Goal: Information Seeking & Learning: Find specific fact

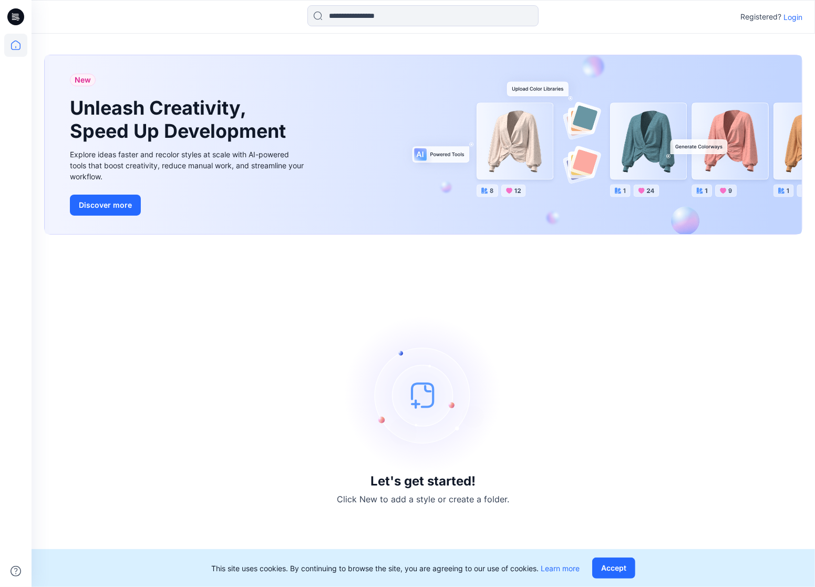
click at [792, 18] on p "Login" at bounding box center [793, 17] width 19 height 11
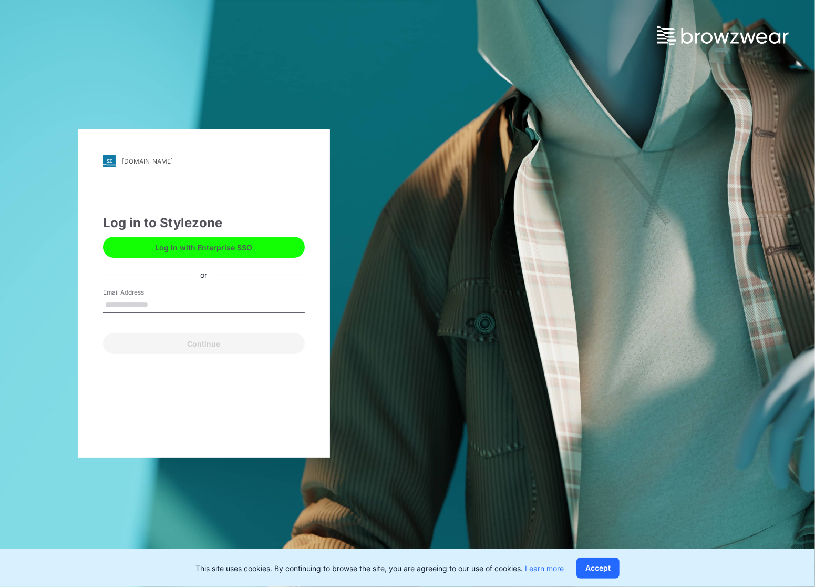
click at [231, 310] on input "Email Address" at bounding box center [204, 305] width 202 height 16
click at [156, 308] on input "Email Address" at bounding box center [204, 305] width 202 height 16
type input "**********"
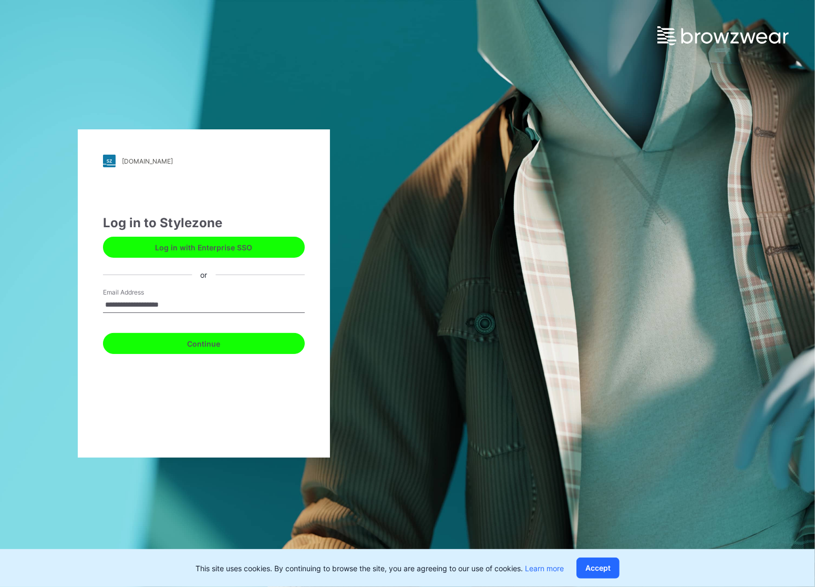
click at [173, 339] on button "Continue" at bounding box center [204, 343] width 202 height 21
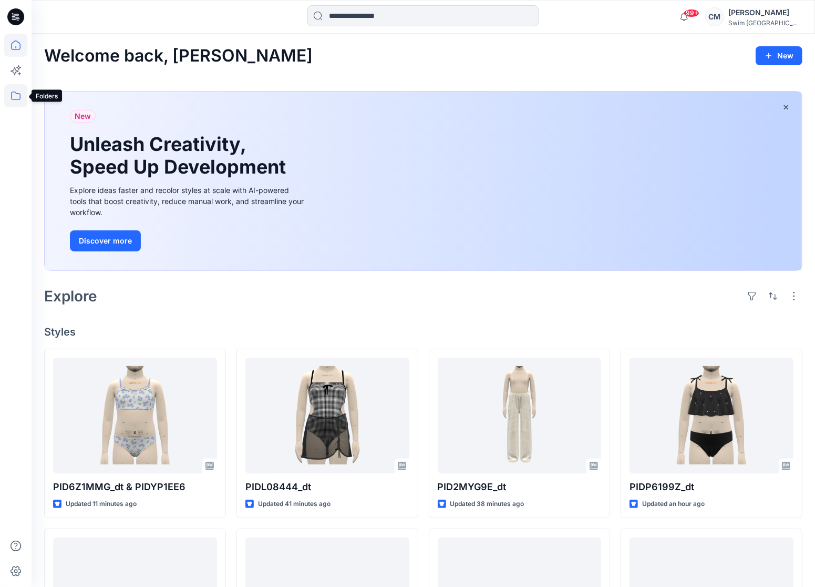
click at [15, 94] on icon at bounding box center [15, 95] width 23 height 23
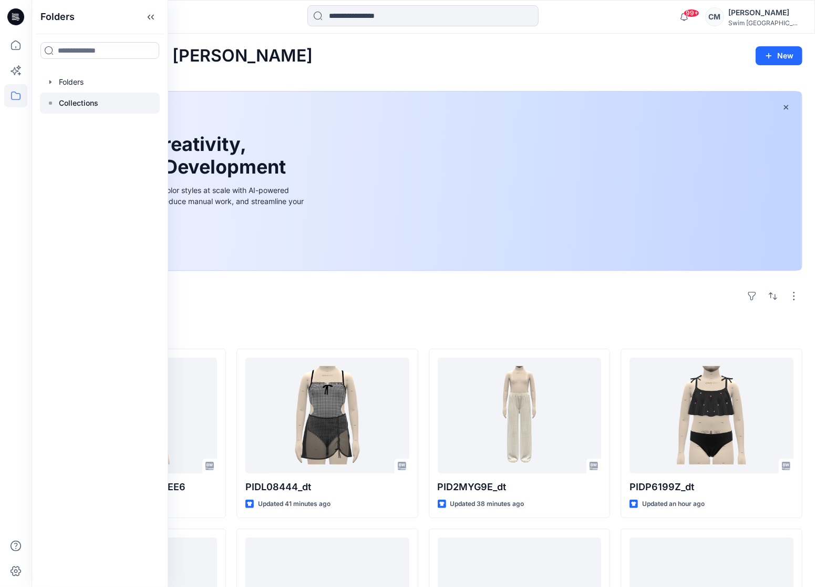
click at [84, 100] on p "Collections" at bounding box center [78, 103] width 39 height 13
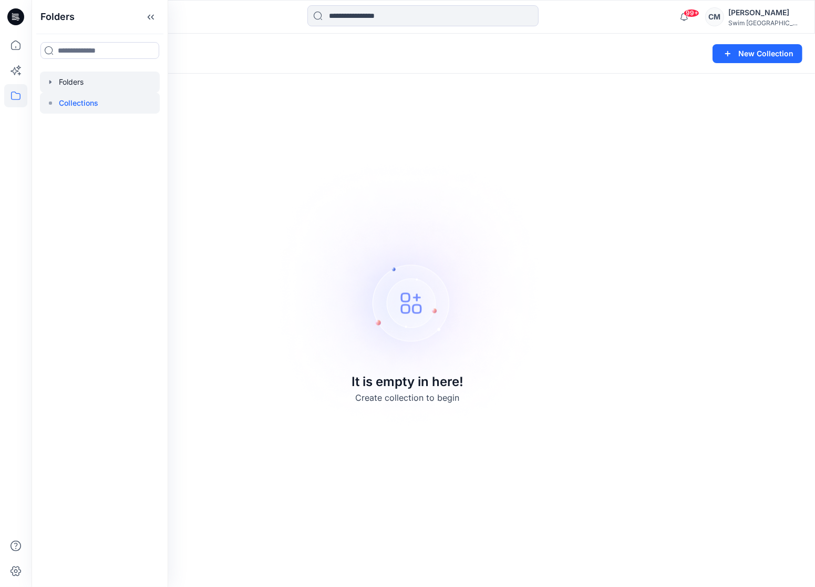
click at [106, 88] on div at bounding box center [100, 81] width 120 height 21
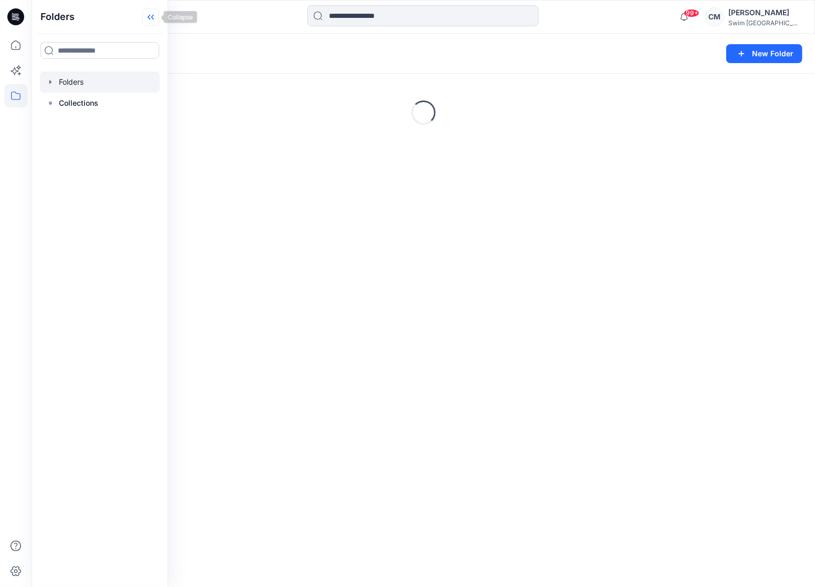
click at [152, 22] on icon at bounding box center [150, 16] width 17 height 17
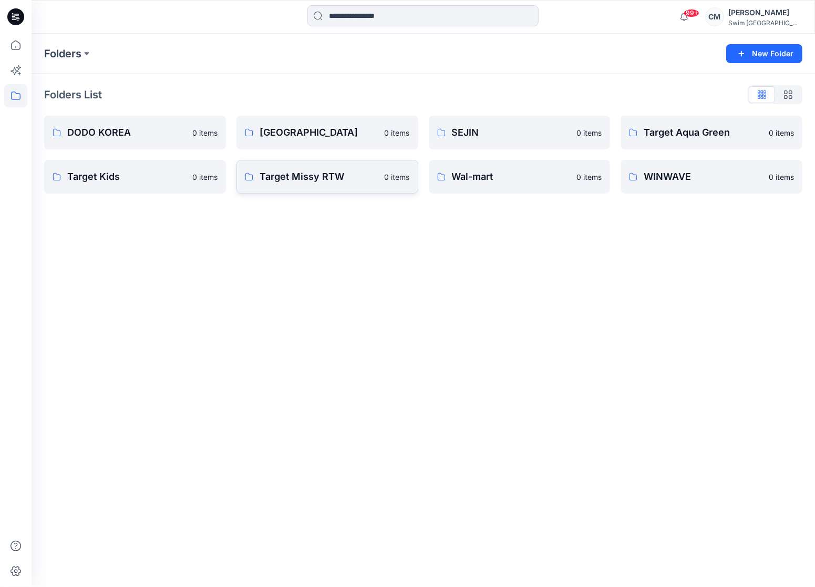
click at [313, 181] on p "Target Missy RTW" at bounding box center [319, 176] width 119 height 15
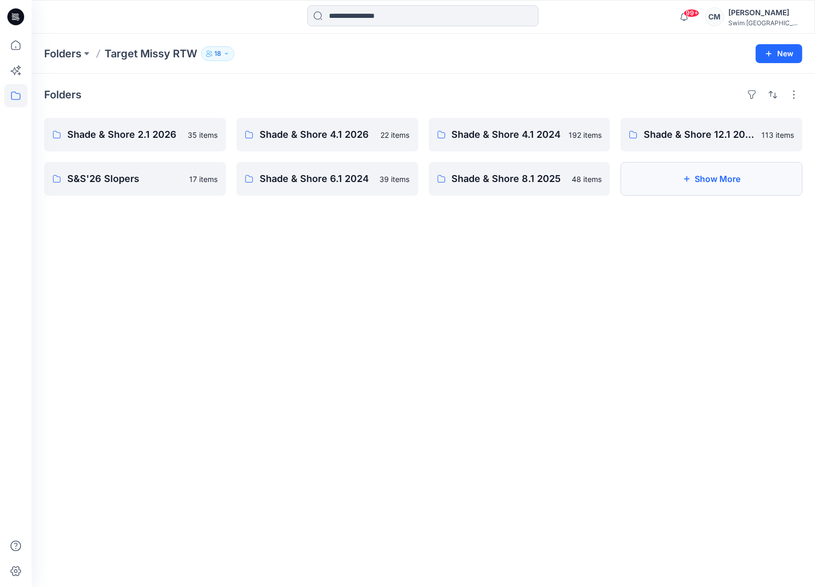
click at [687, 178] on icon "button" at bounding box center [687, 179] width 8 height 8
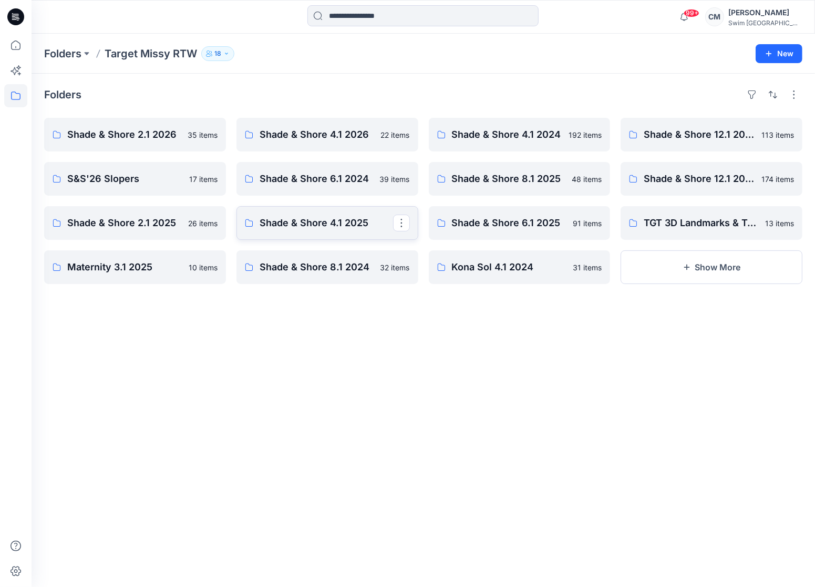
click at [291, 230] on link "Shade & Shore 4.1 2025" at bounding box center [328, 223] width 182 height 34
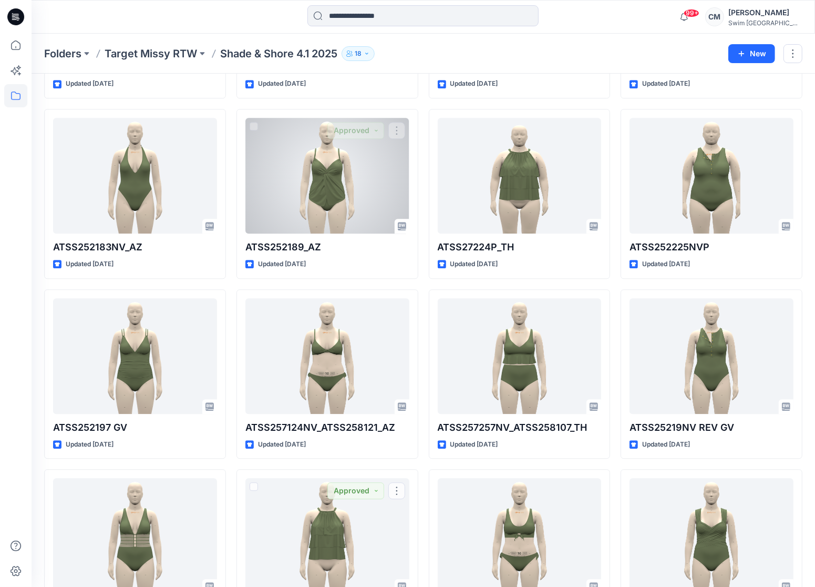
scroll to position [1938, 0]
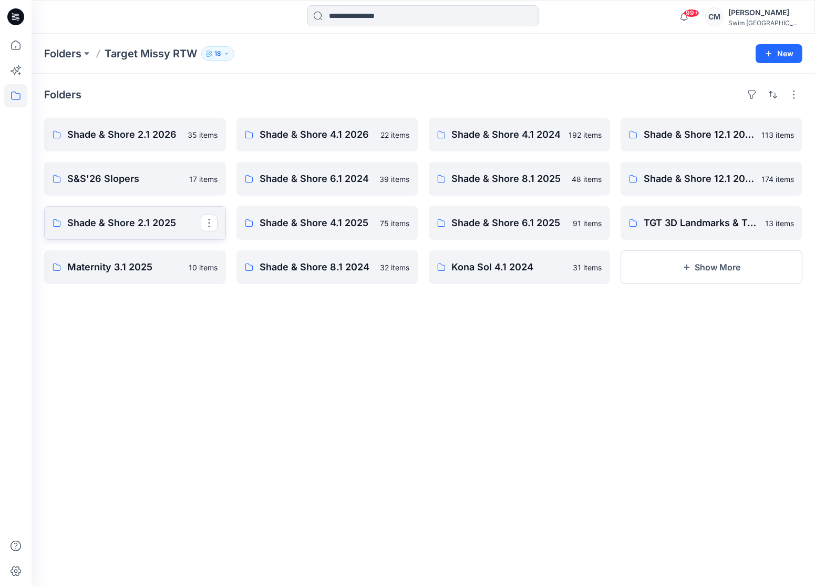
click at [134, 227] on p "Shade & Shore 2.1 2025" at bounding box center [134, 223] width 134 height 15
click at [654, 183] on p "Shade & Shore 12.1 2025" at bounding box center [711, 178] width 134 height 15
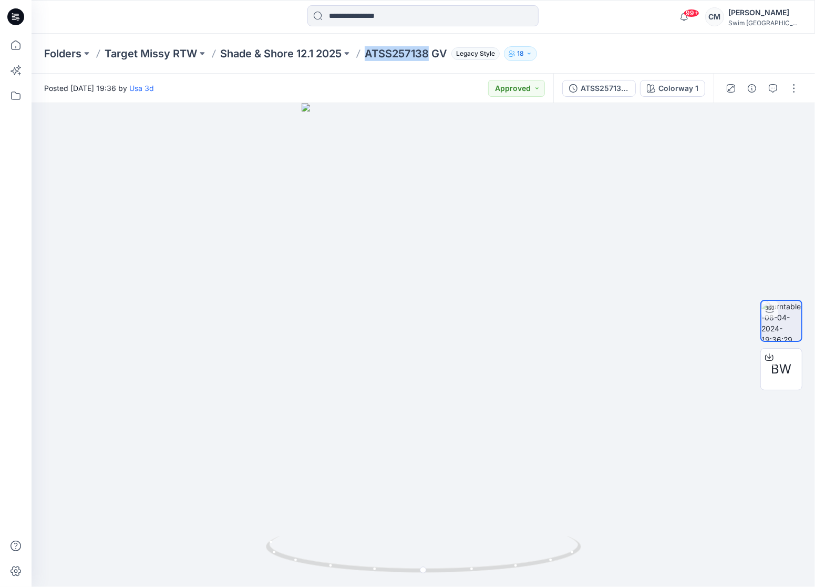
drag, startPoint x: 431, startPoint y: 53, endPoint x: 367, endPoint y: 53, distance: 63.6
click at [368, 54] on p "ATSS257138 GV" at bounding box center [406, 53] width 83 height 15
copy p "ATSS257138"
click at [336, 16] on input at bounding box center [423, 15] width 231 height 21
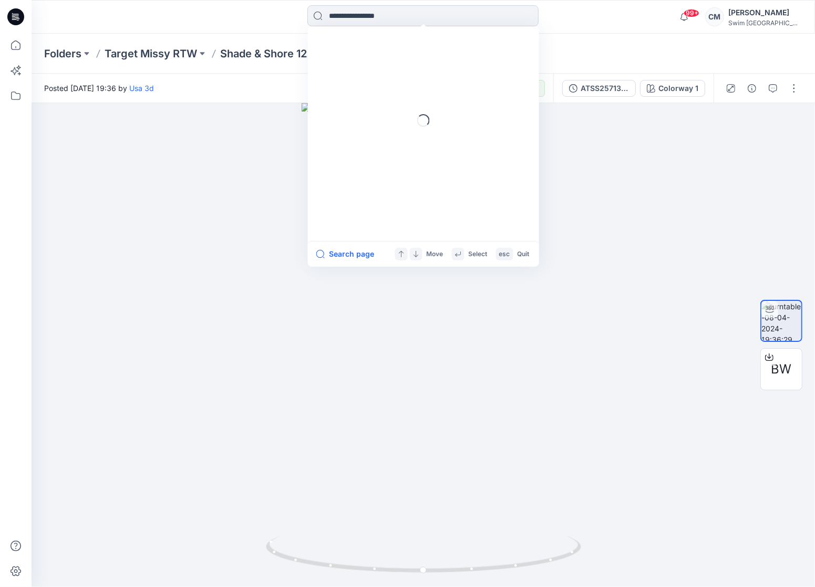
paste input "**********"
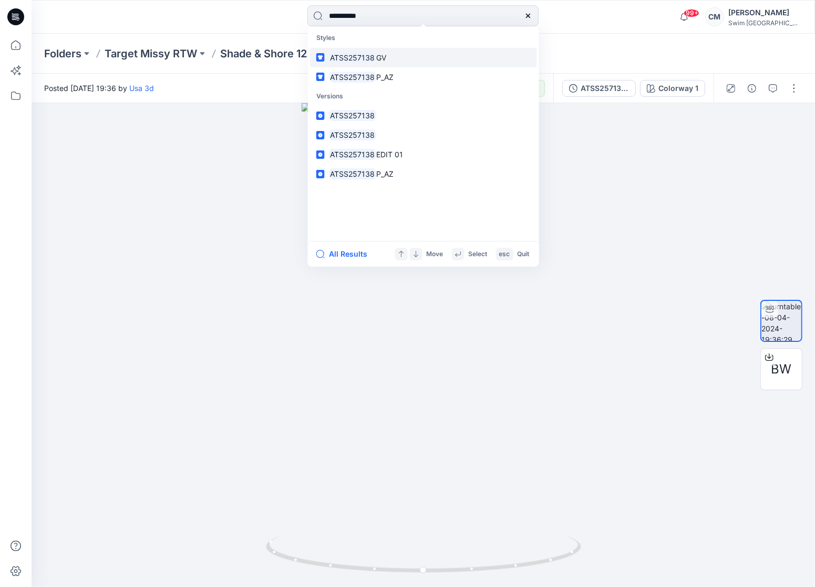
drag, startPoint x: 356, startPoint y: 17, endPoint x: 371, endPoint y: 49, distance: 35.5
click at [356, 17] on input "**********" at bounding box center [423, 15] width 231 height 21
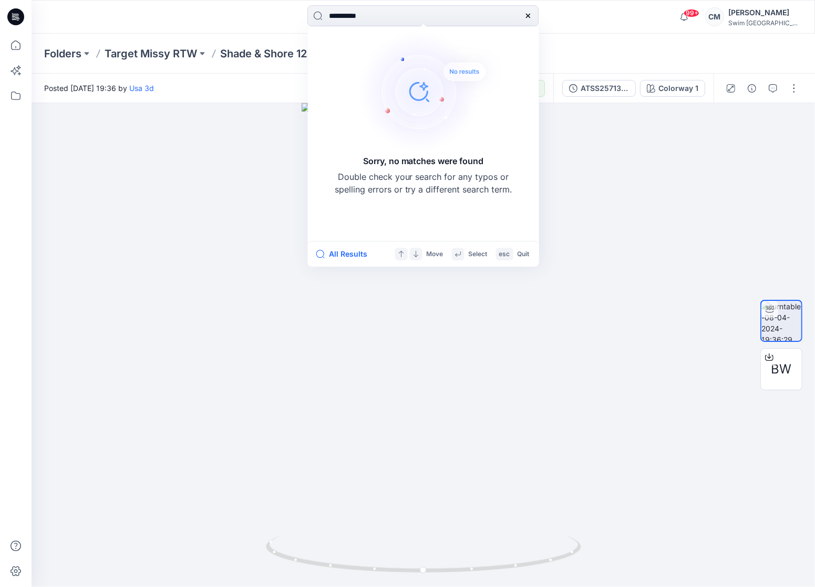
type input "**********"
click at [276, 20] on div "**********" at bounding box center [424, 16] width 392 height 23
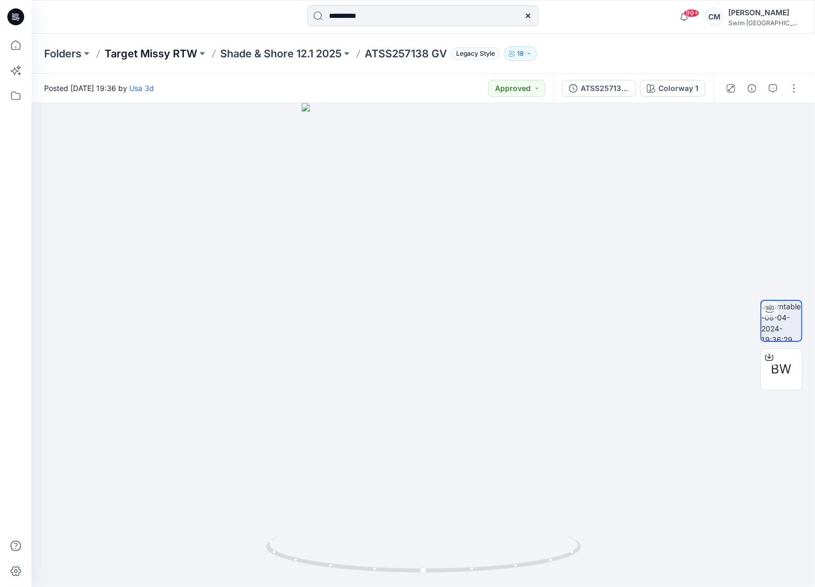
click at [171, 57] on p "Target Missy RTW" at bounding box center [151, 53] width 93 height 15
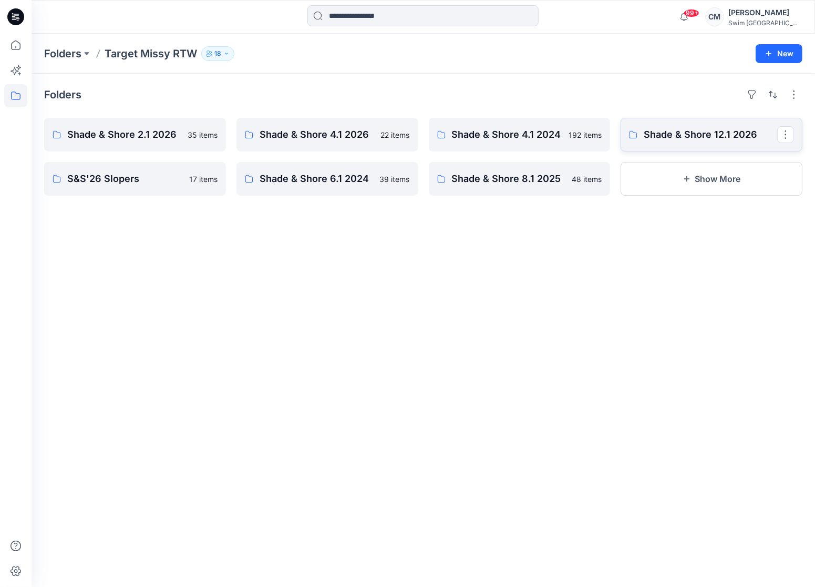
click at [710, 141] on p "Shade & Shore 12.1 2026" at bounding box center [711, 134] width 134 height 15
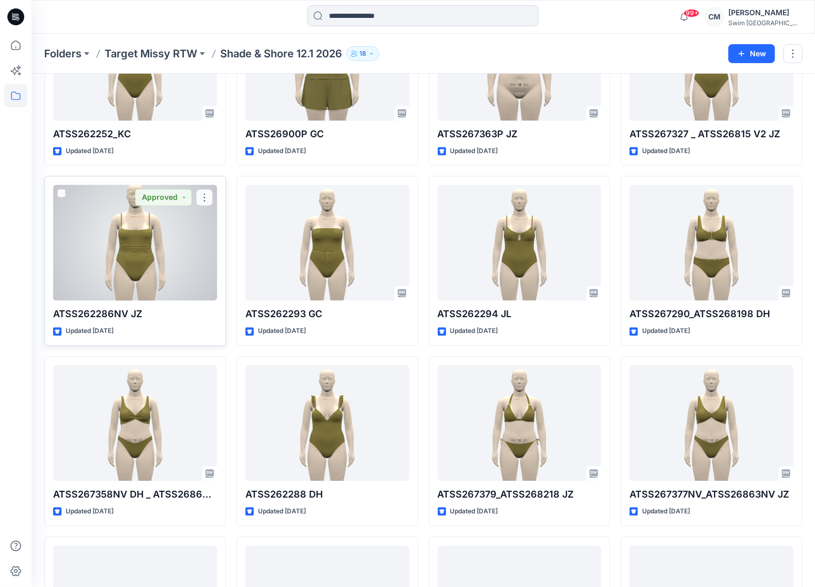
scroll to position [1711, 0]
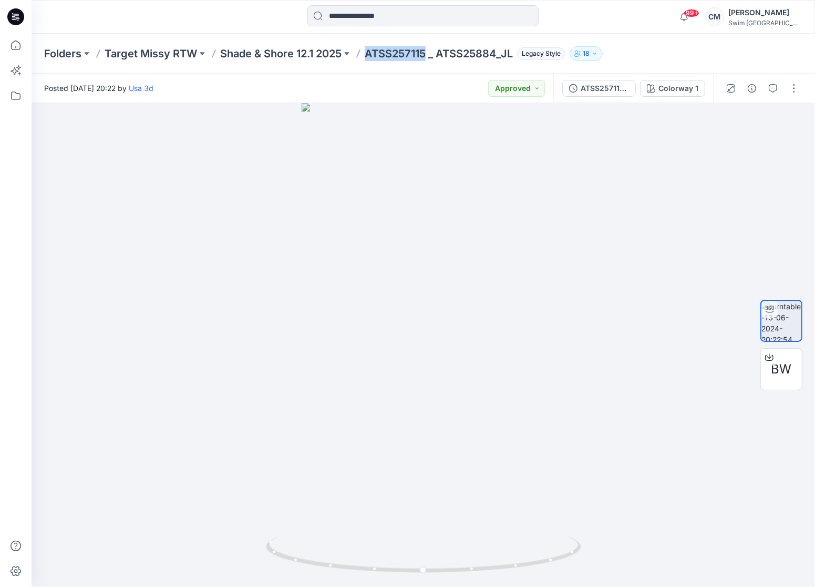
drag, startPoint x: 427, startPoint y: 55, endPoint x: 369, endPoint y: 55, distance: 58.9
click at [369, 55] on p "ATSS257115 _ ATSS25884_JL" at bounding box center [439, 53] width 148 height 15
copy p "ATSS257115"
click at [177, 52] on p "Target Missy RTW" at bounding box center [151, 53] width 93 height 15
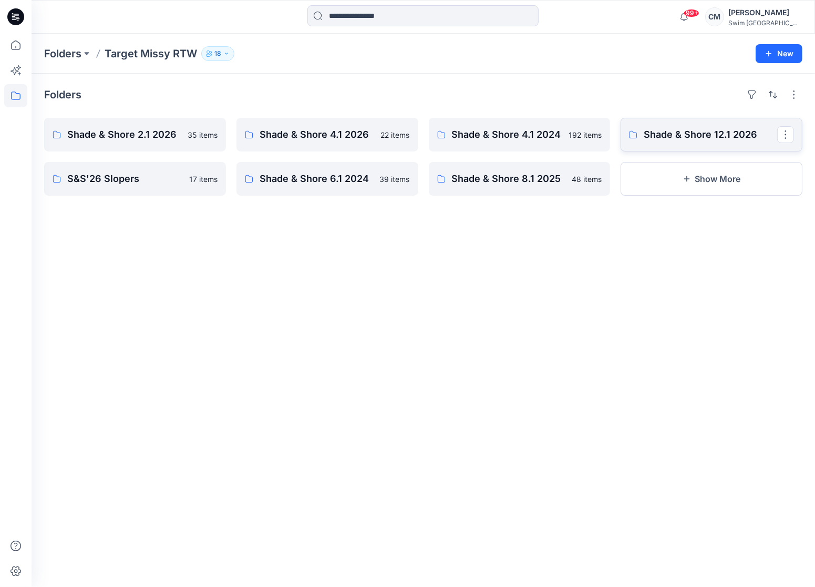
click at [687, 141] on link "Shade & Shore 12.1 2026" at bounding box center [712, 135] width 182 height 34
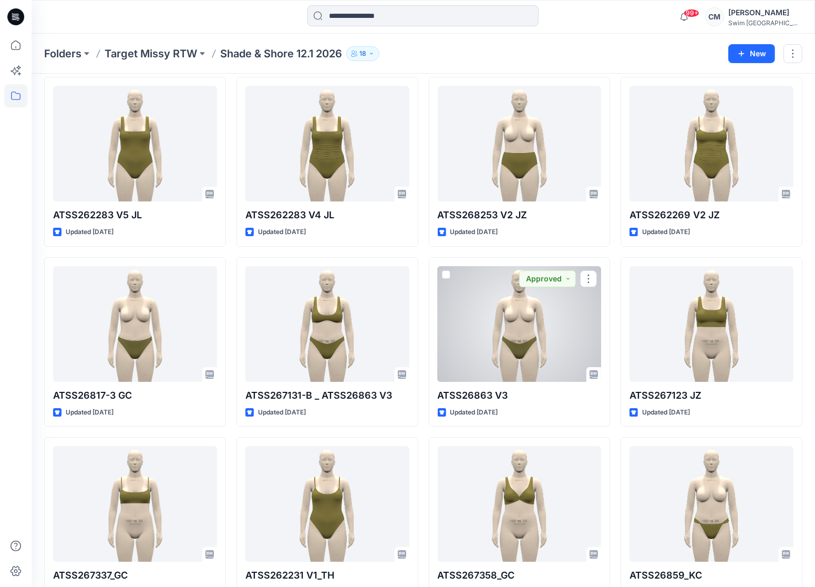
scroll to position [2743, 0]
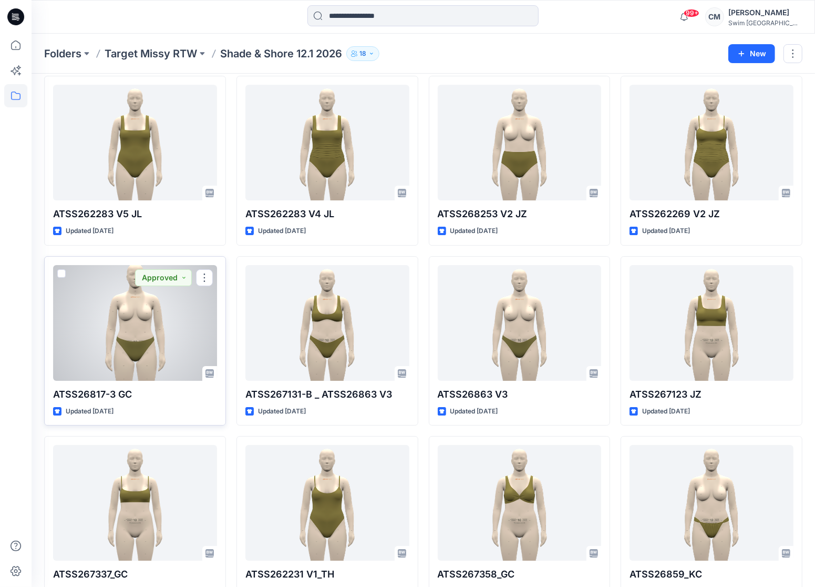
click at [108, 305] on div at bounding box center [135, 323] width 164 height 116
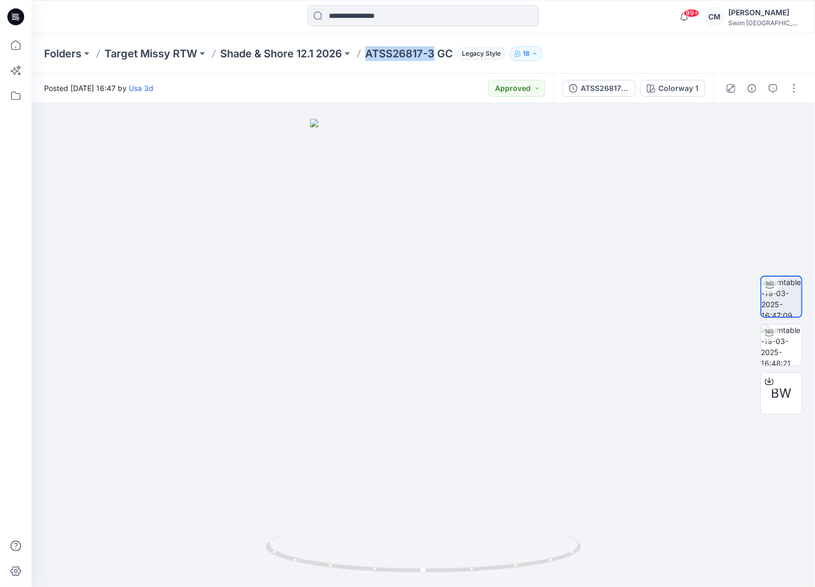
drag, startPoint x: 436, startPoint y: 52, endPoint x: 365, endPoint y: 54, distance: 71.5
click at [365, 55] on div "Folders Target Missy RTW Shade & Shore 12.1 2026 ATSS26817-3 GC Legacy Style 18" at bounding box center [382, 53] width 677 height 15
copy p "ATSS26817-3"
click at [378, 63] on div "Folders Target Missy RTW Shade & Shore 12.1 2026 ATSS26817-3 GC Legacy Style 18" at bounding box center [424, 54] width 784 height 40
click at [305, 58] on p "Shade & Shore 12.1 2026" at bounding box center [281, 53] width 122 height 15
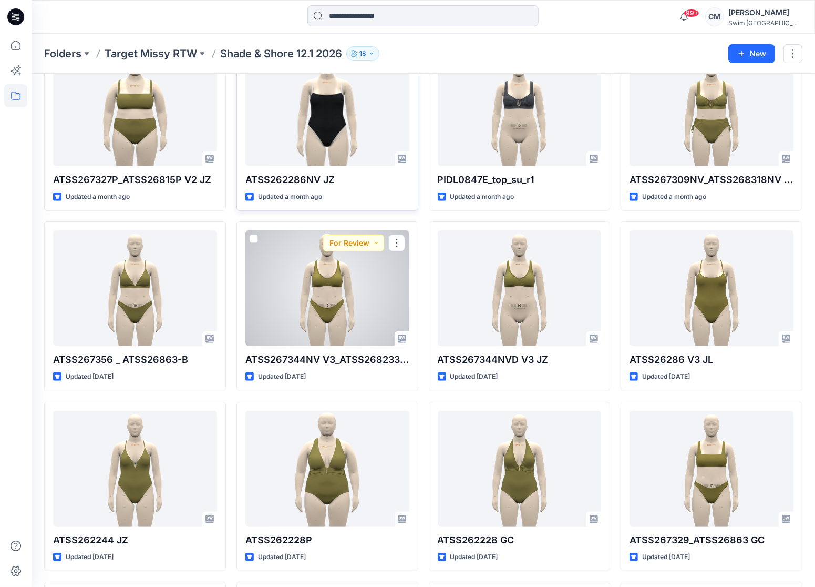
scroll to position [259, 0]
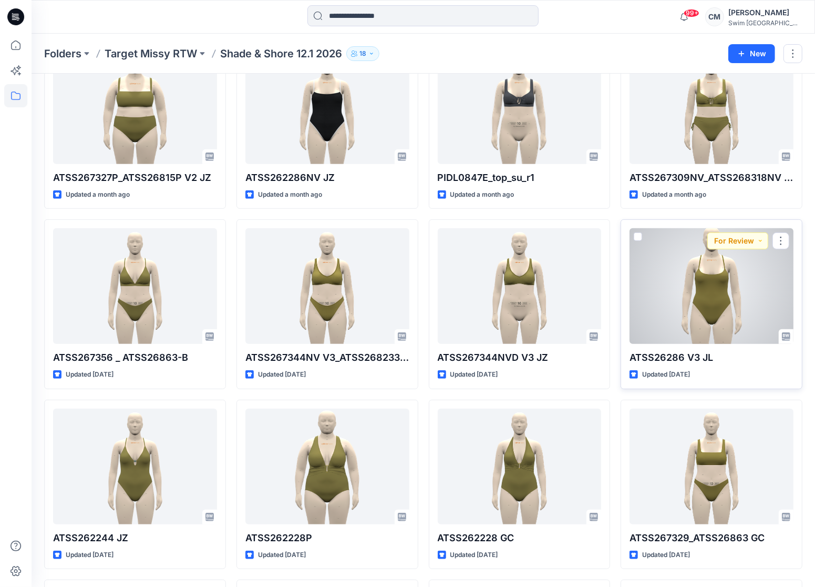
click at [759, 296] on div at bounding box center [712, 286] width 164 height 116
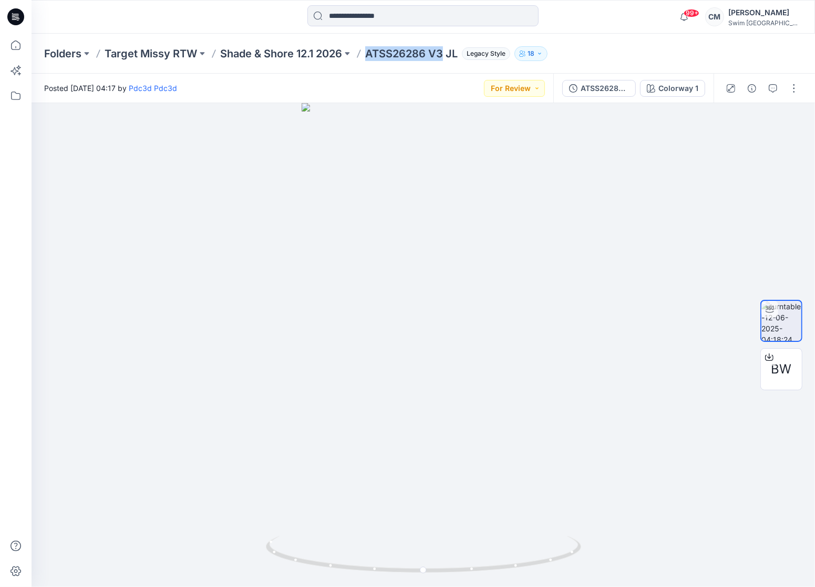
drag, startPoint x: 445, startPoint y: 54, endPoint x: 371, endPoint y: 52, distance: 74.7
click at [371, 53] on p "ATSS26286 V3 JL" at bounding box center [411, 53] width 93 height 15
copy p "ATSS26286 V3"
